Goal: Task Accomplishment & Management: Complete application form

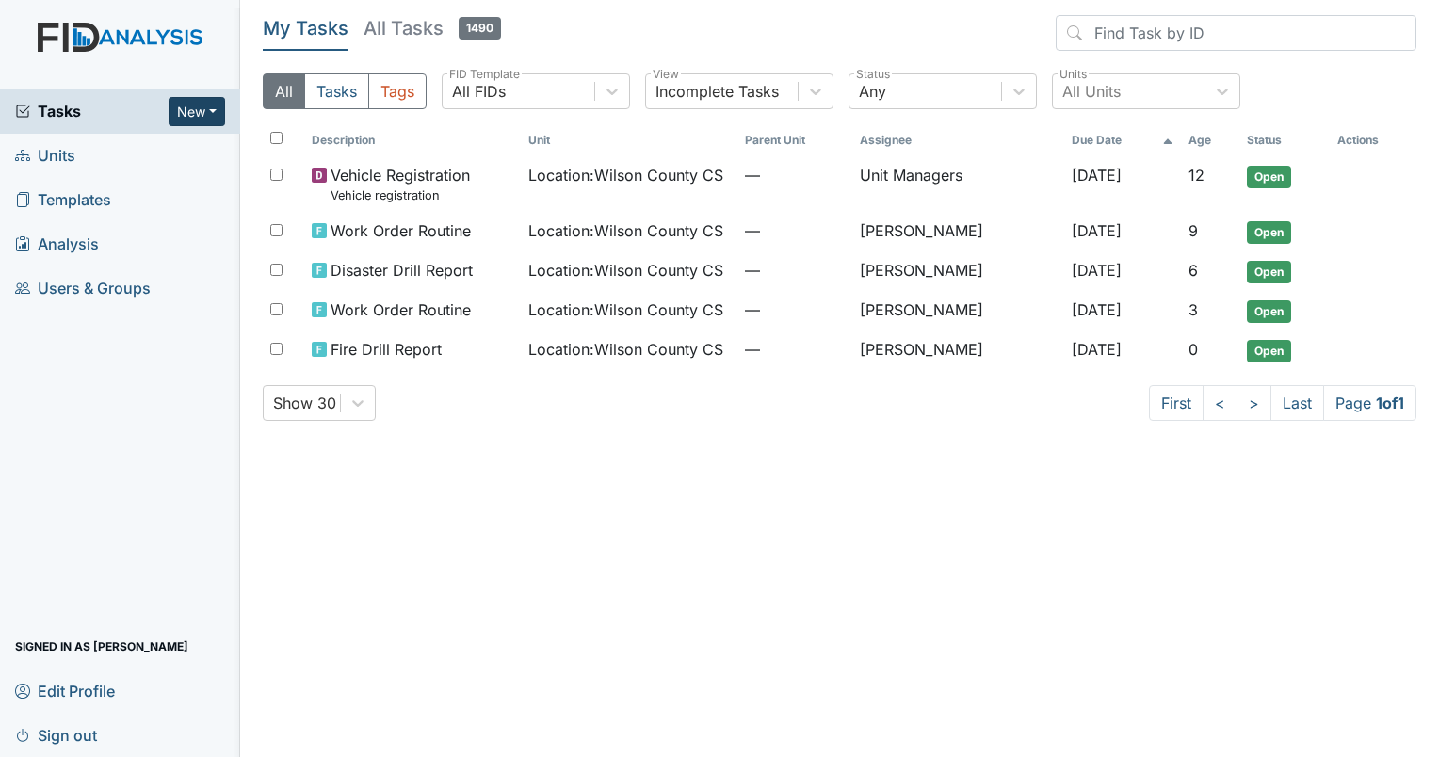
click at [210, 114] on button "New" at bounding box center [197, 111] width 56 height 29
click at [121, 145] on link "Form" at bounding box center [148, 151] width 149 height 30
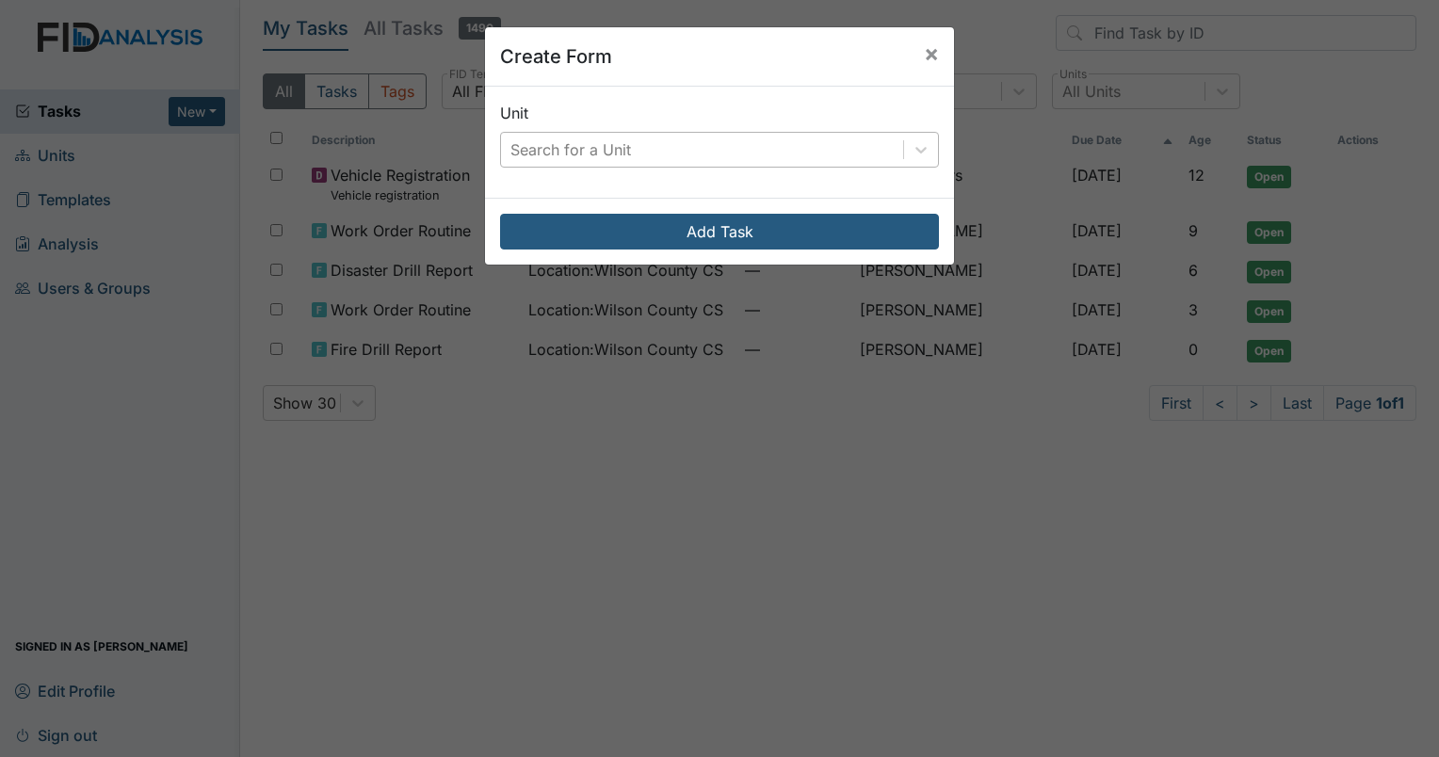
click at [842, 147] on div "Search for a Unit" at bounding box center [702, 150] width 402 height 34
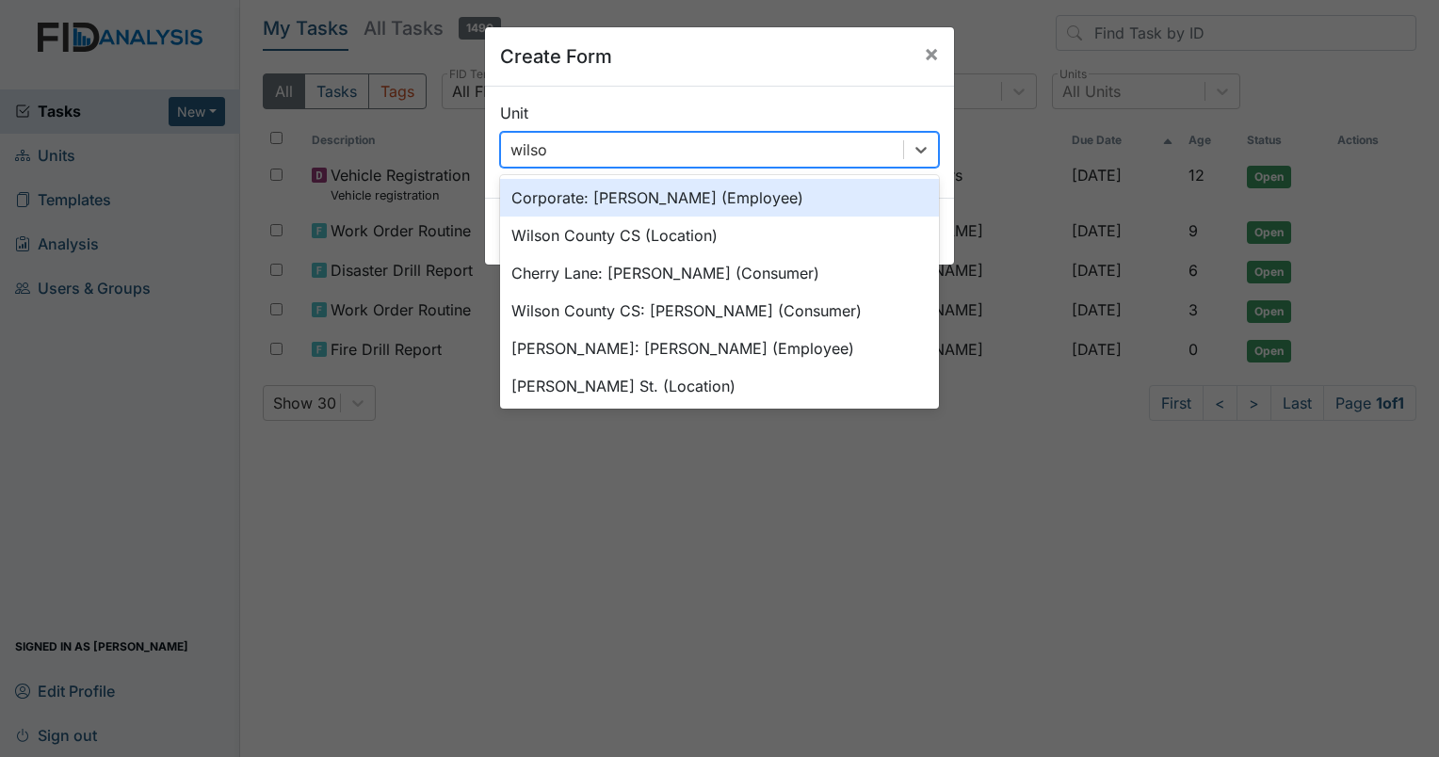
type input "wilso"
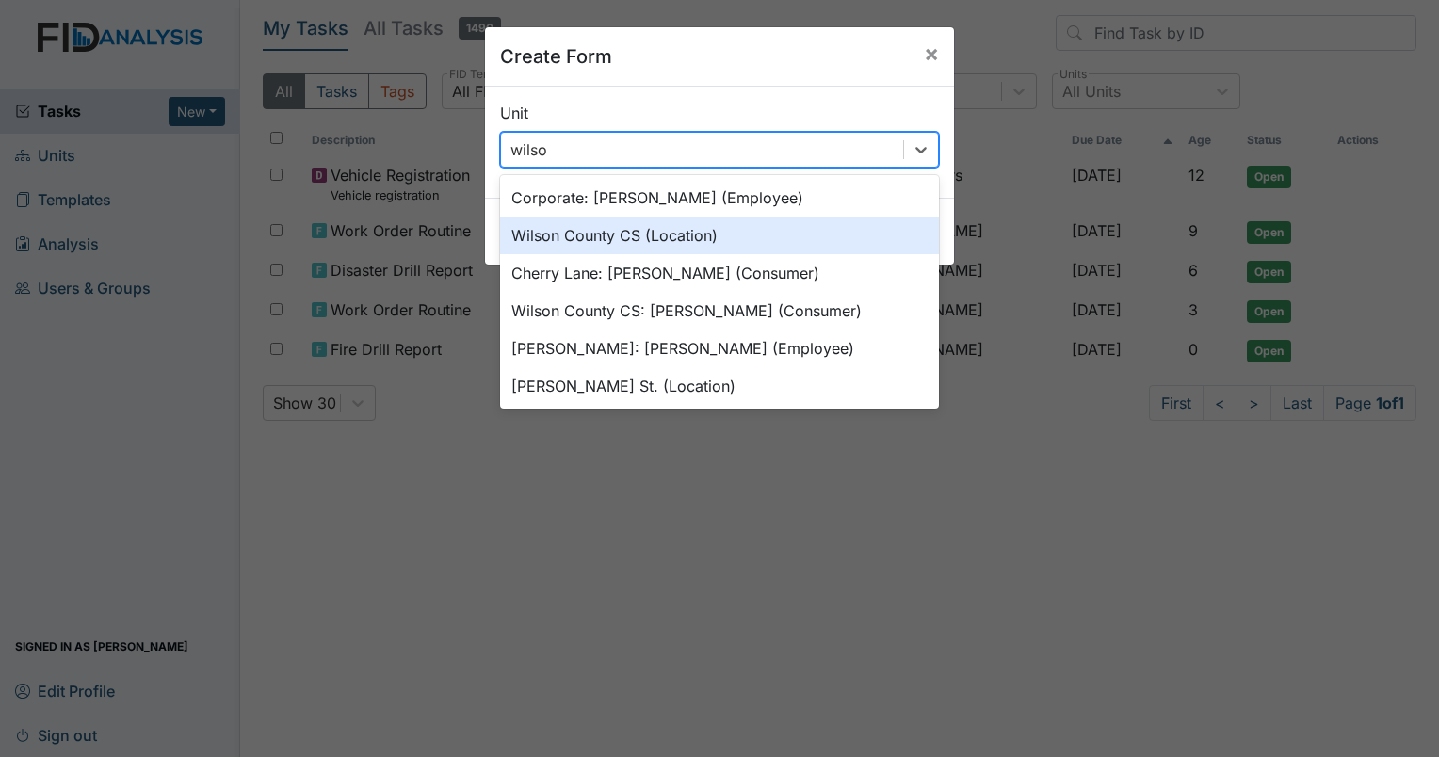
click at [588, 238] on div "Wilson County CS (Location)" at bounding box center [719, 236] width 439 height 38
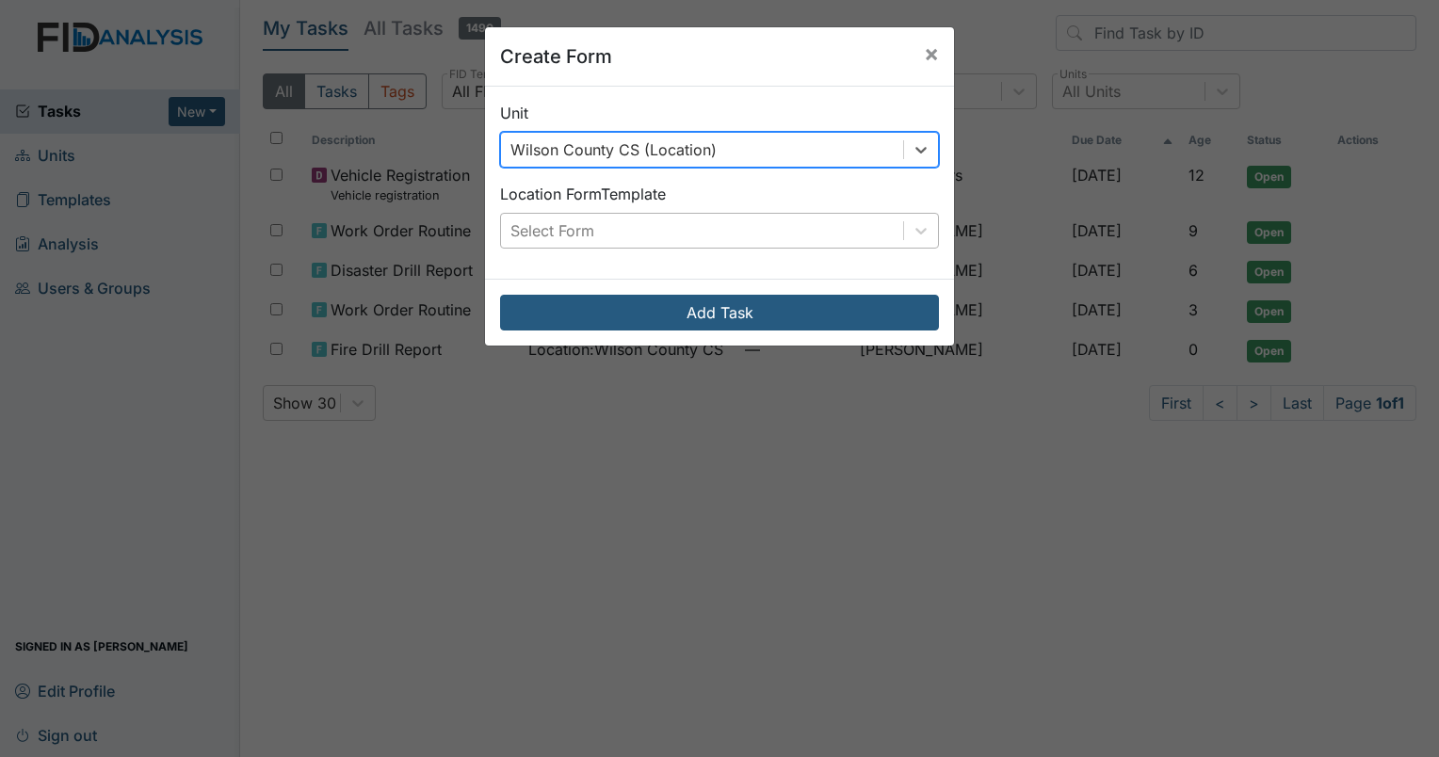
click at [772, 234] on div "Select Form" at bounding box center [702, 231] width 402 height 34
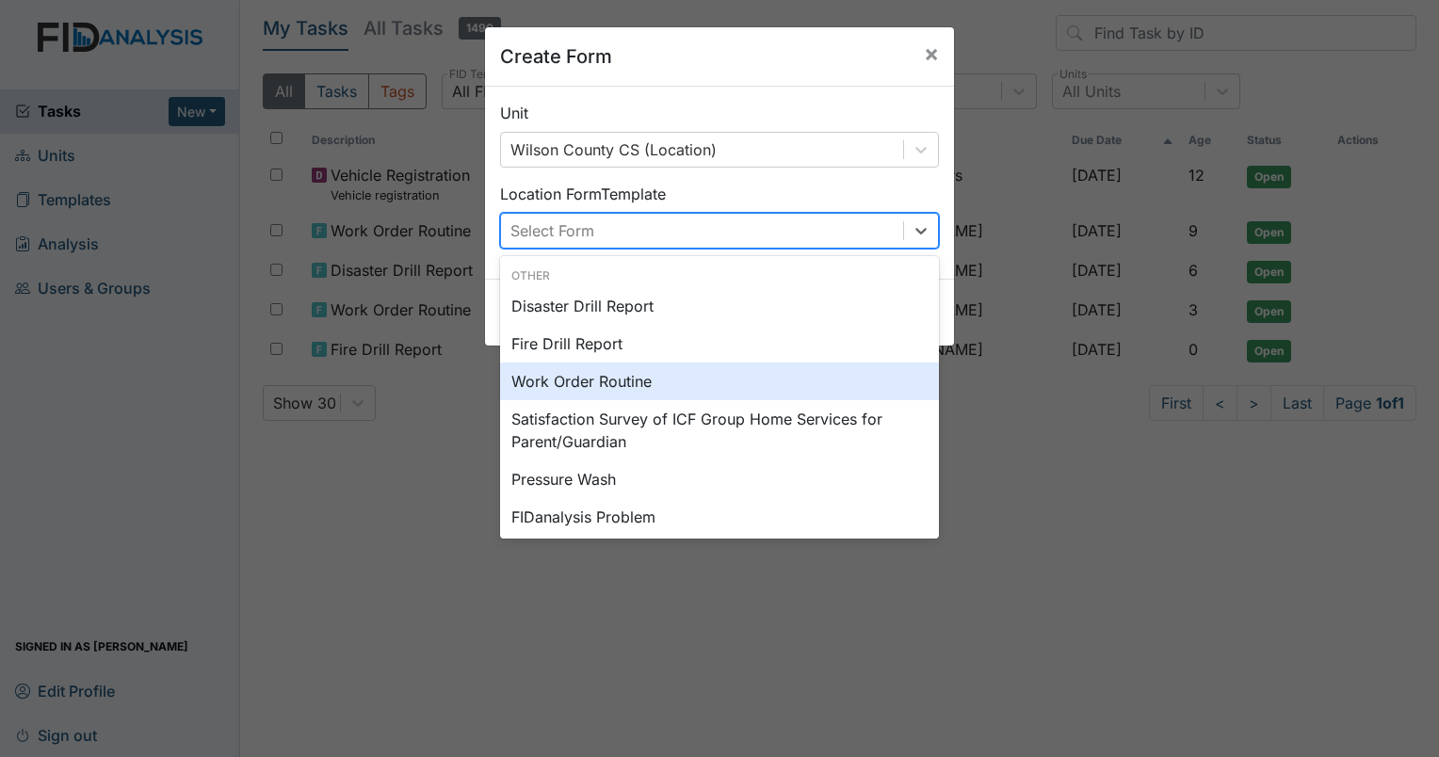
click at [597, 380] on div "Work Order Routine" at bounding box center [719, 381] width 439 height 38
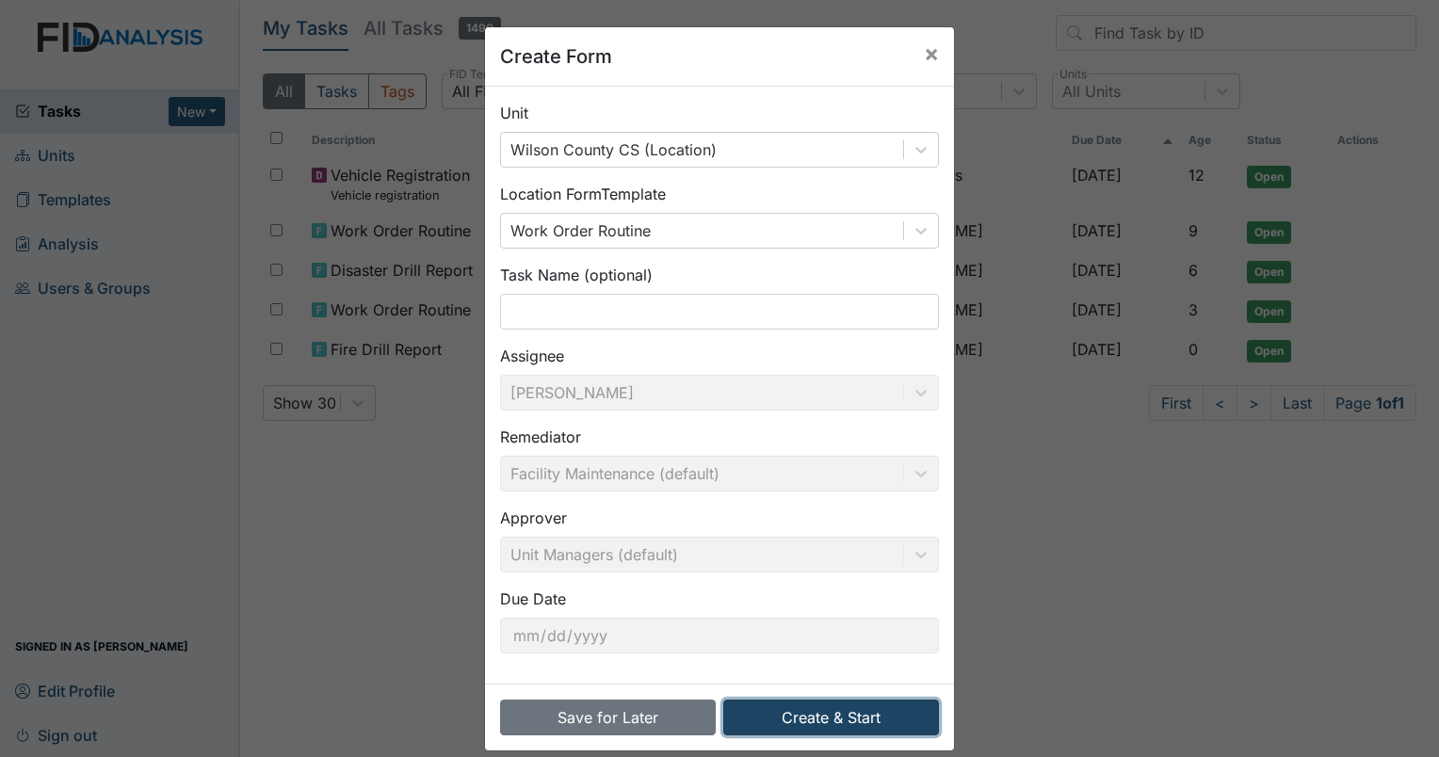
click at [823, 715] on button "Create & Start" at bounding box center [831, 718] width 216 height 36
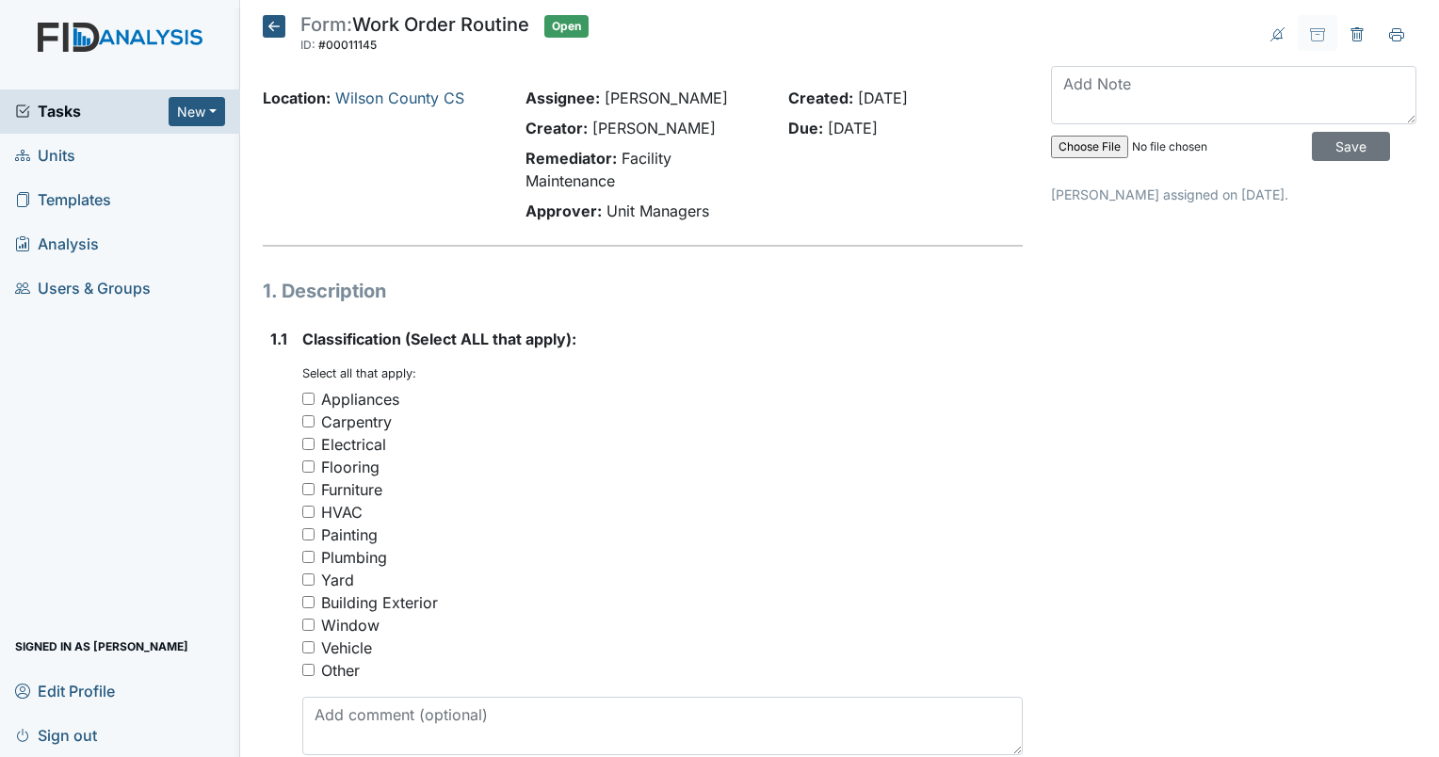
drag, startPoint x: 309, startPoint y: 557, endPoint x: 323, endPoint y: 542, distance: 20.6
click at [309, 556] on input "Plumbing" at bounding box center [308, 557] width 12 height 12
checkbox input "true"
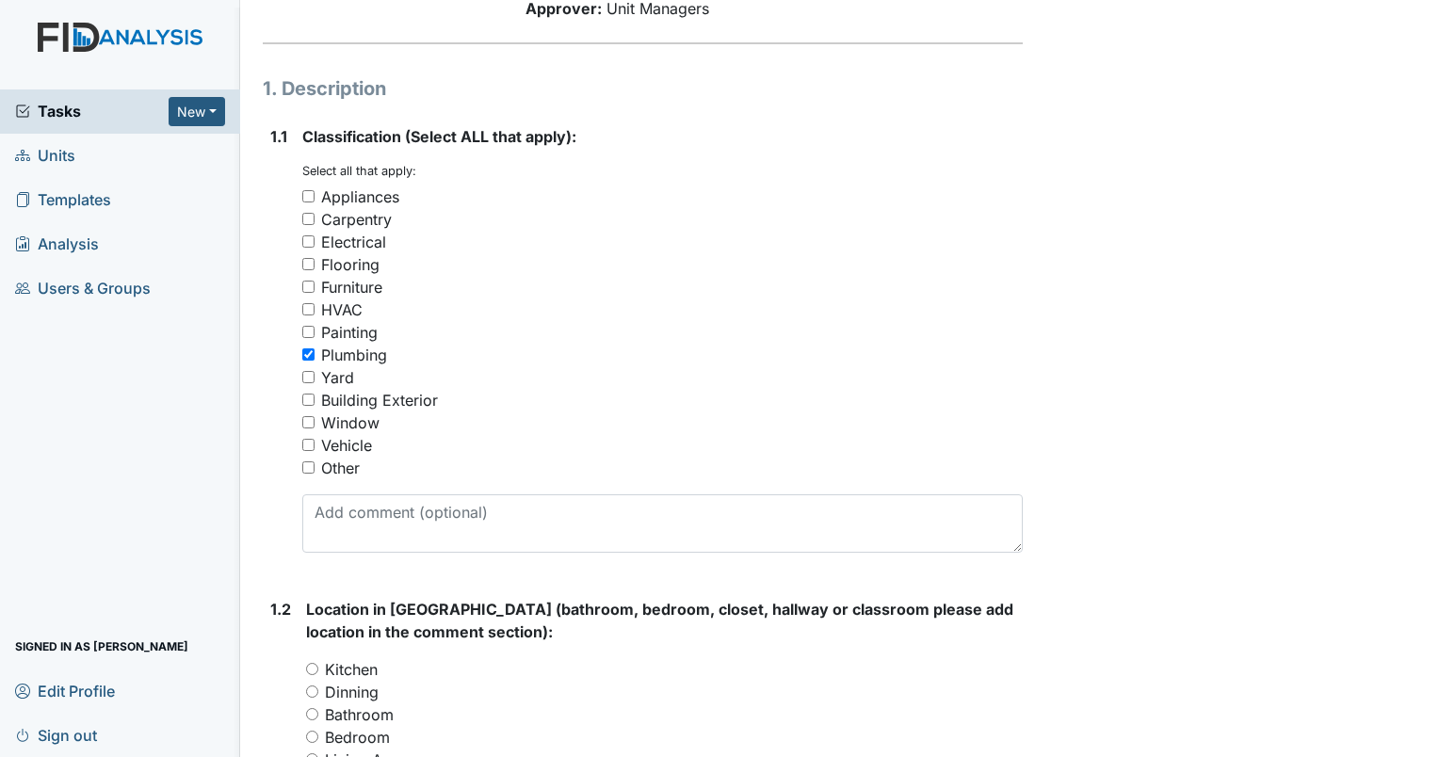
scroll to position [282, 0]
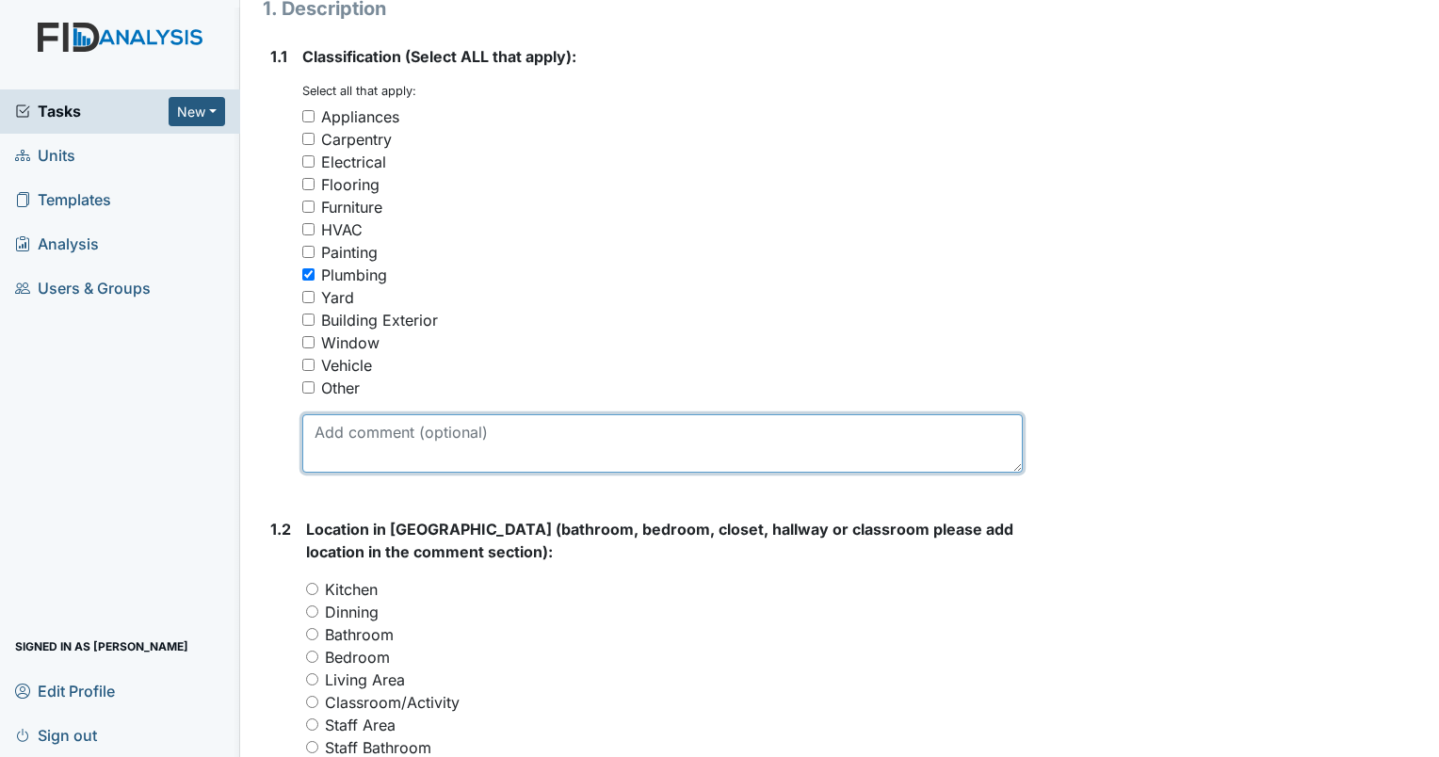
click at [355, 460] on textarea at bounding box center [662, 443] width 720 height 58
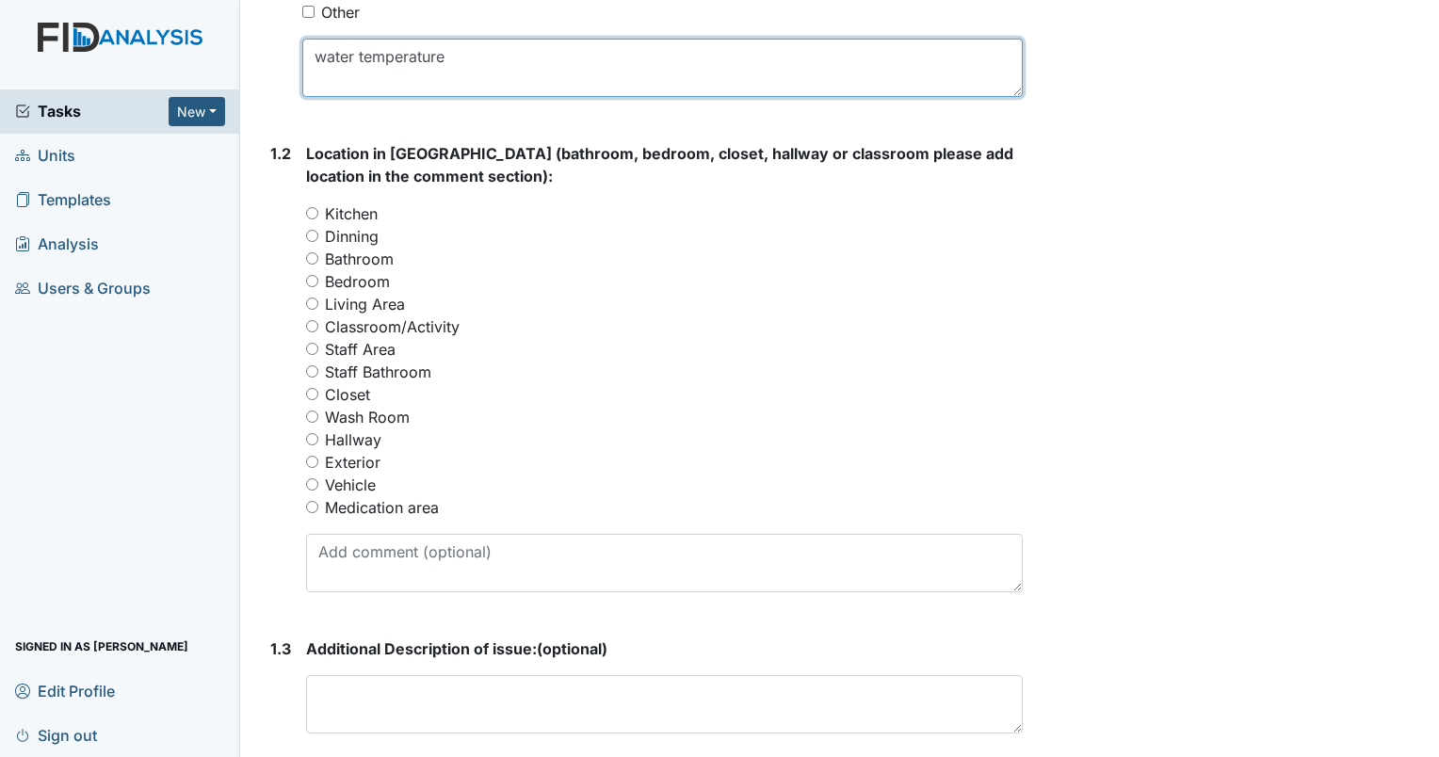
scroll to position [659, 0]
type textarea "water temperature"
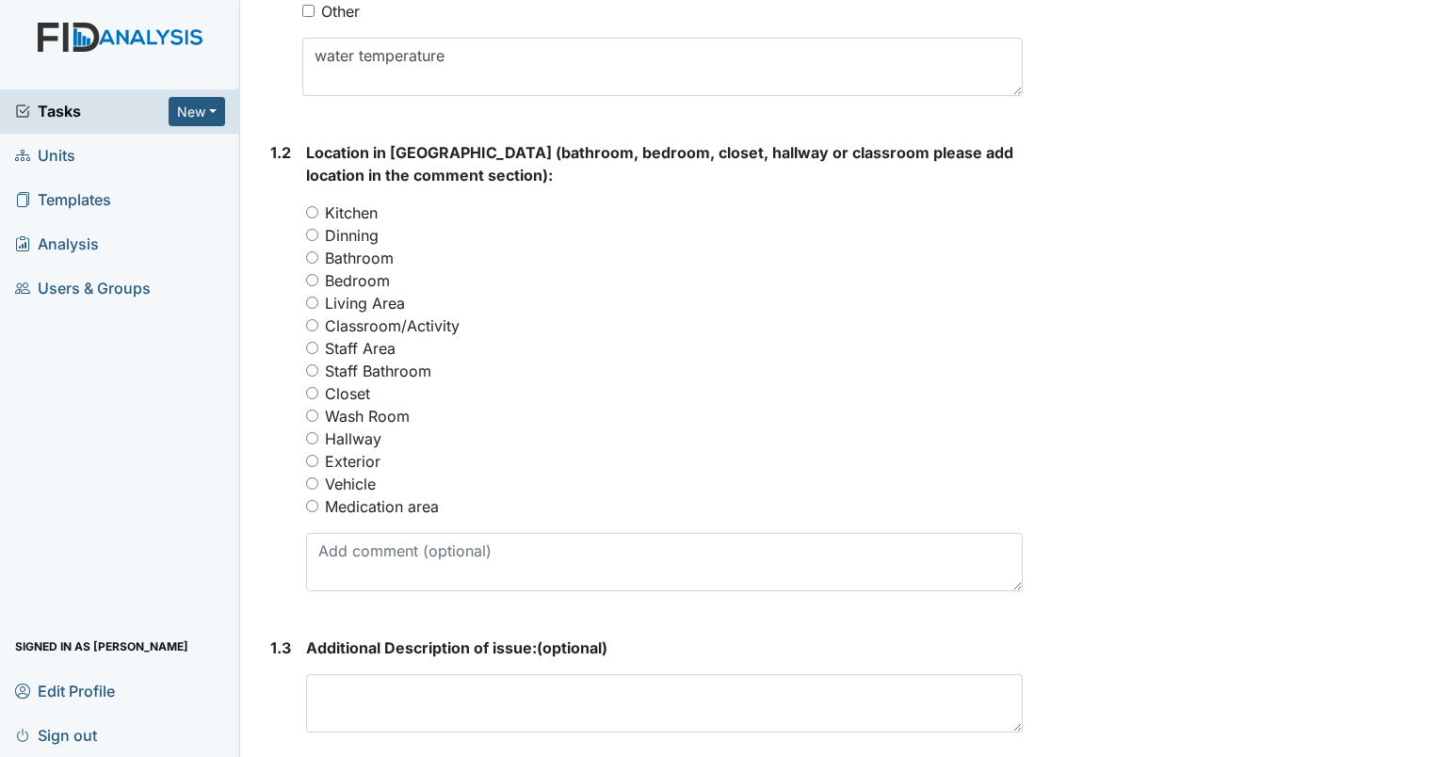
click at [313, 207] on input "Kitchen" at bounding box center [312, 212] width 12 height 12
radio input "true"
click at [311, 257] on input "Bathroom" at bounding box center [312, 257] width 12 height 12
radio input "true"
click at [309, 213] on input "Kitchen" at bounding box center [312, 212] width 12 height 12
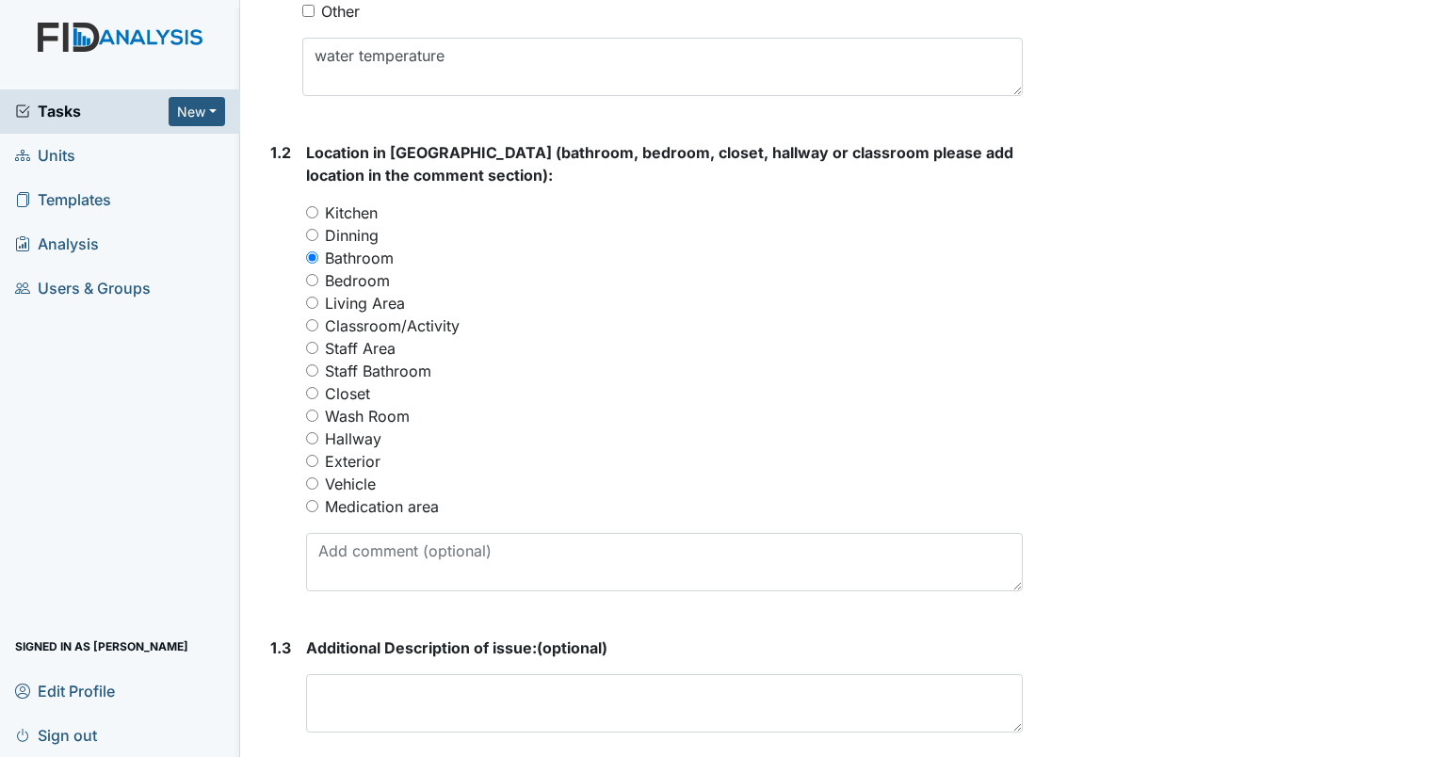
radio input "true"
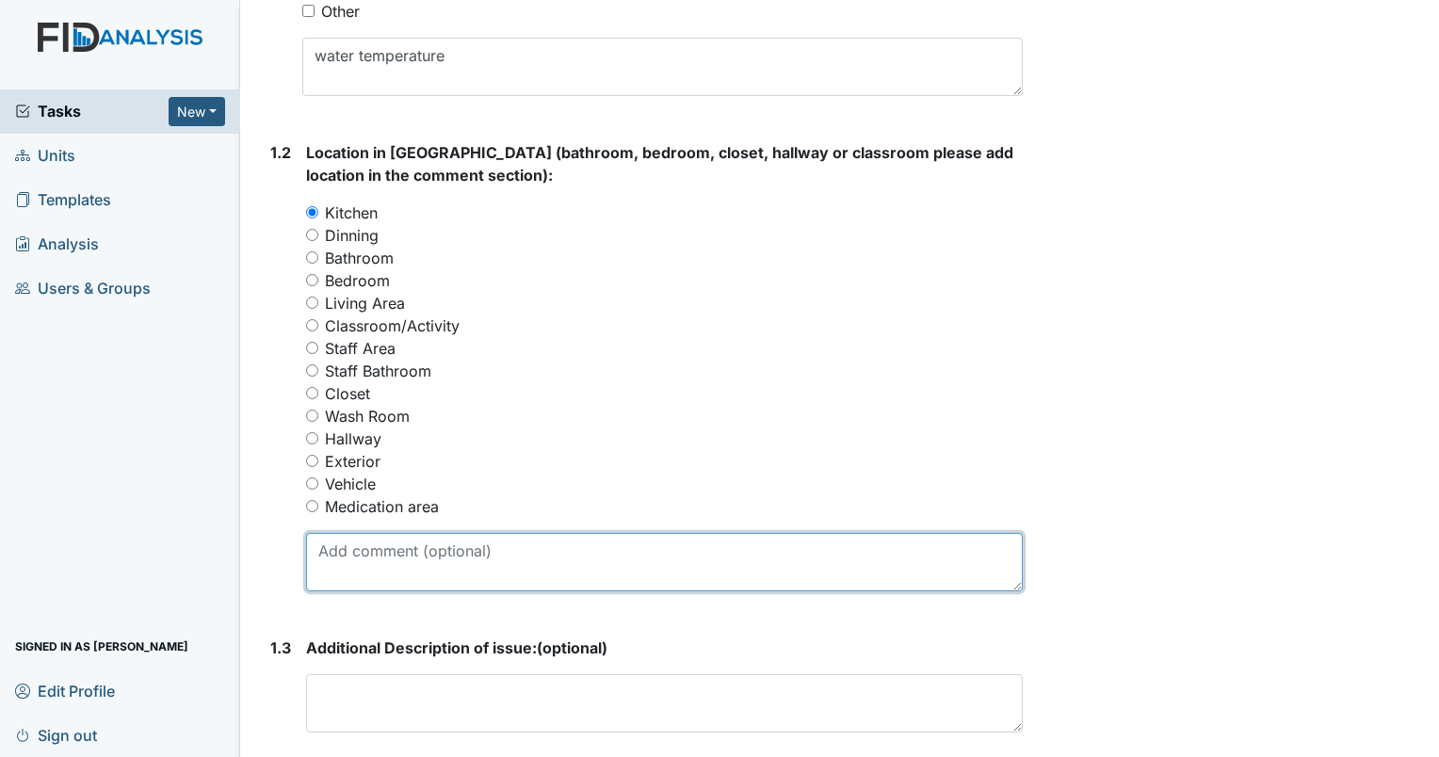
click at [495, 551] on textarea at bounding box center [664, 562] width 716 height 58
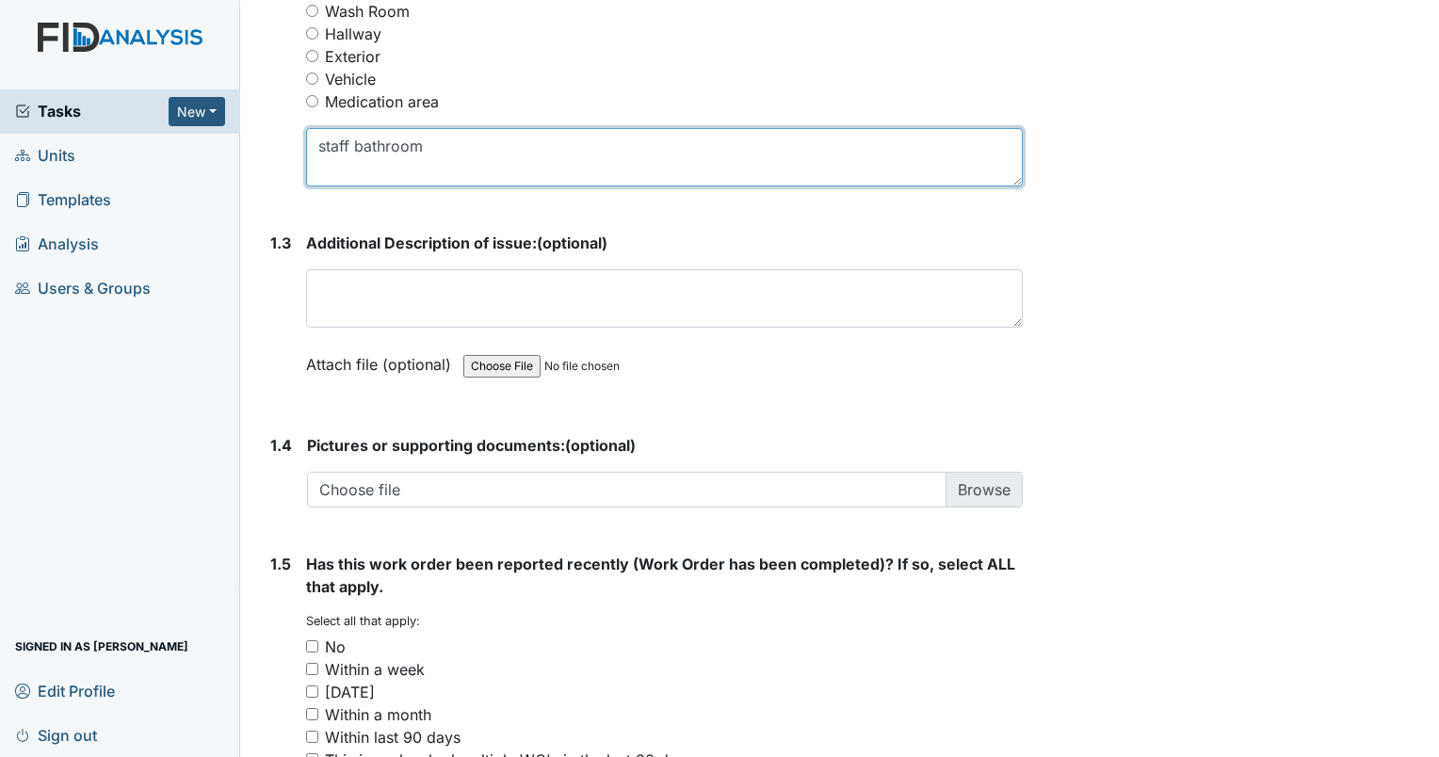
scroll to position [1267, 0]
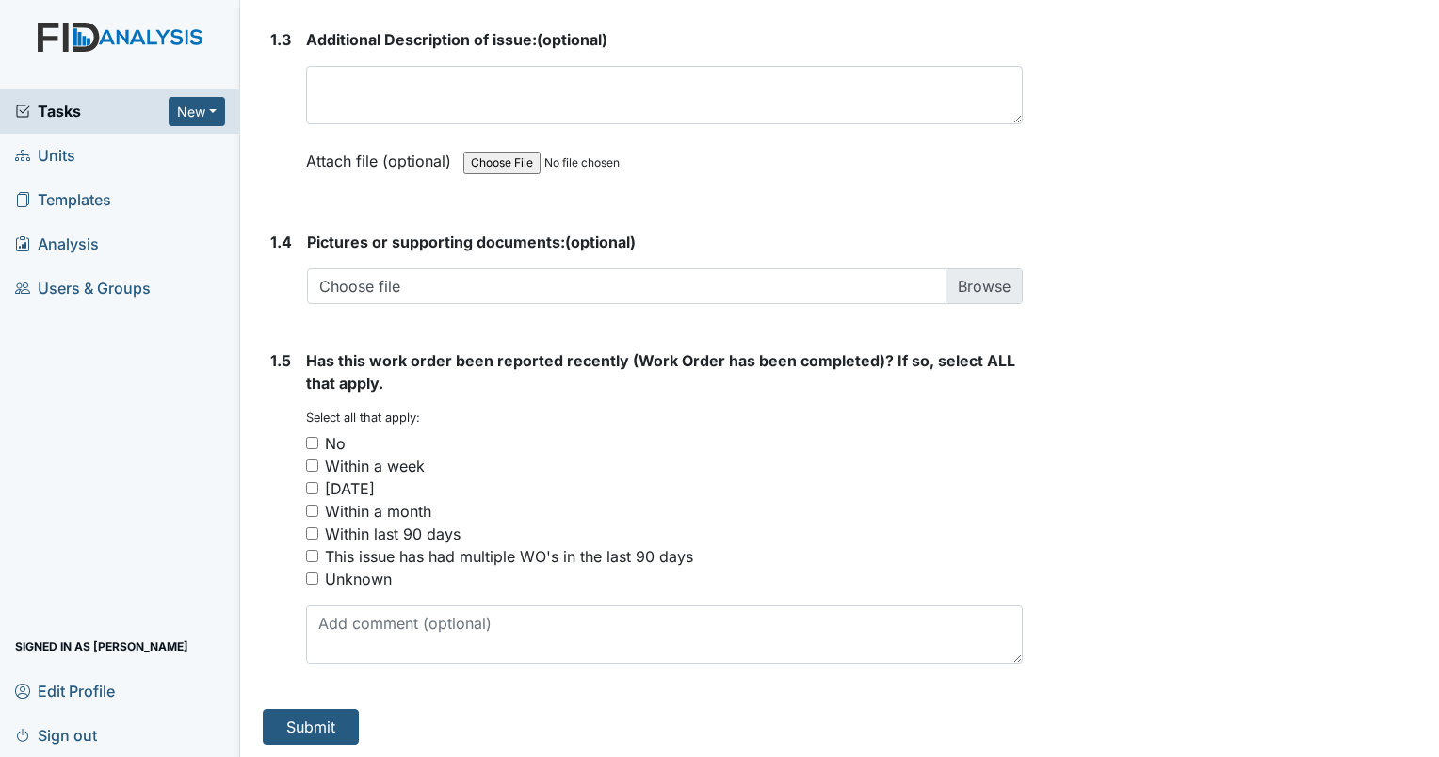
type textarea "staff bathroom"
click at [311, 437] on input "No" at bounding box center [312, 443] width 12 height 12
checkbox input "true"
click at [322, 727] on button "Submit" at bounding box center [311, 727] width 96 height 36
